Goal: Browse casually: Explore the website without a specific task or goal

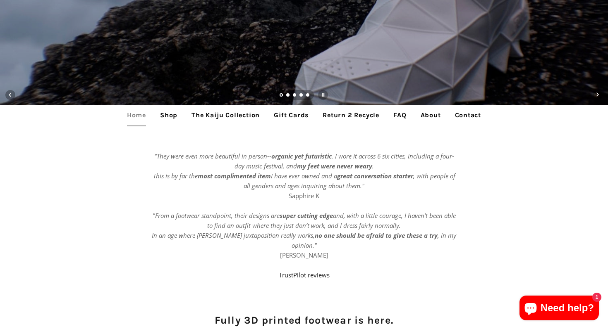
scroll to position [177, 0]
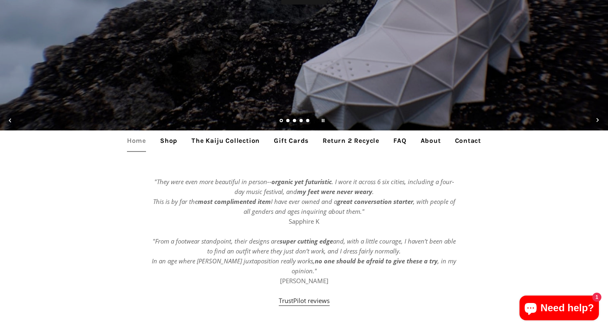
click at [169, 142] on link "Shop" at bounding box center [169, 141] width 30 height 21
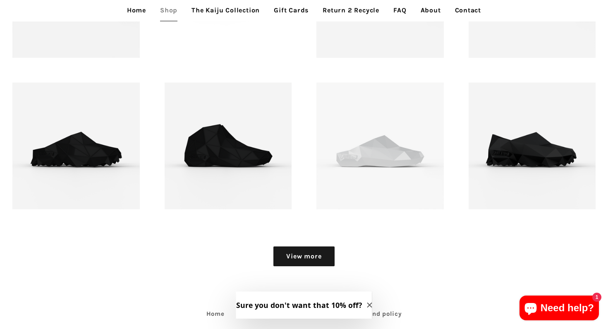
scroll to position [1013, 0]
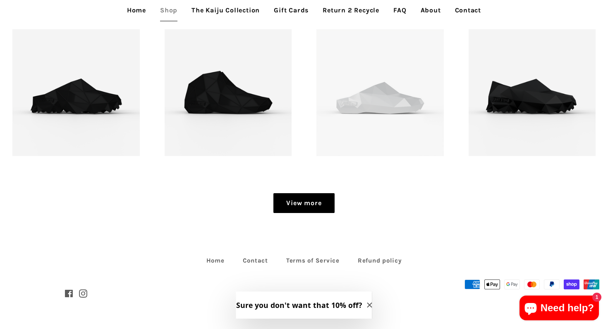
click at [289, 202] on link "View more" at bounding box center [303, 203] width 61 height 20
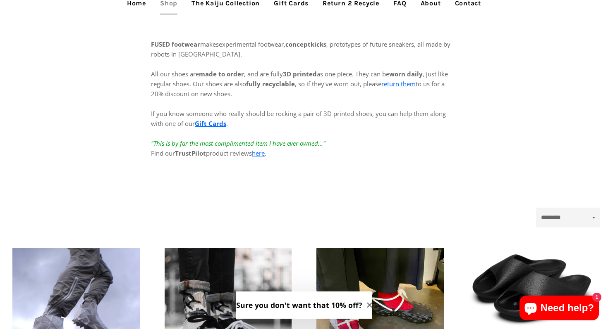
scroll to position [0, 0]
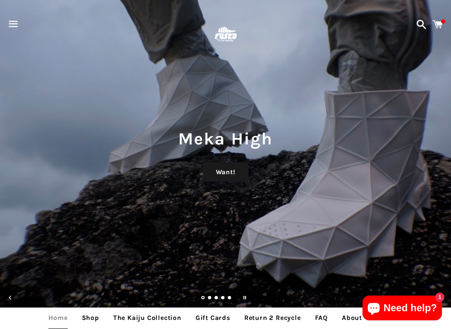
click at [221, 33] on img at bounding box center [225, 34] width 27 height 27
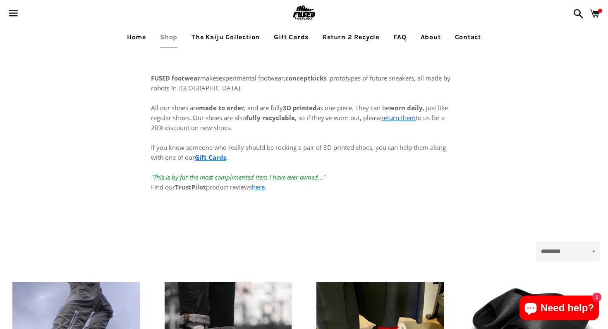
click at [312, 14] on img at bounding box center [303, 13] width 27 height 27
